Goal: Task Accomplishment & Management: Manage account settings

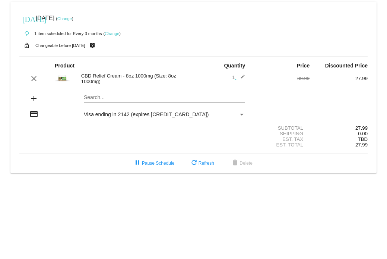
click at [72, 19] on link "Change" at bounding box center [64, 18] width 15 height 4
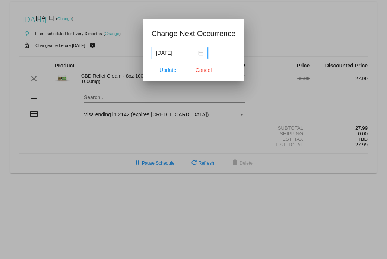
click at [199, 50] on div "[DATE]" at bounding box center [179, 53] width 47 height 8
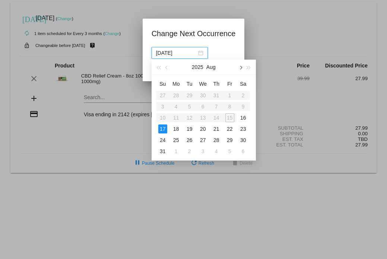
click at [240, 67] on span "button" at bounding box center [240, 67] width 4 height 4
click at [217, 118] on div "18" at bounding box center [216, 117] width 9 height 9
type input "[DATE]"
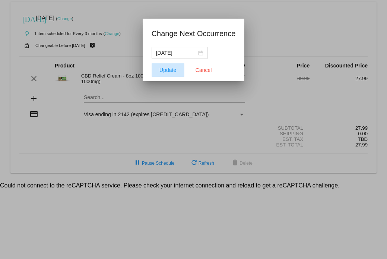
click at [170, 70] on span "Update" at bounding box center [167, 70] width 17 height 6
